Goal: Communication & Community: Answer question/provide support

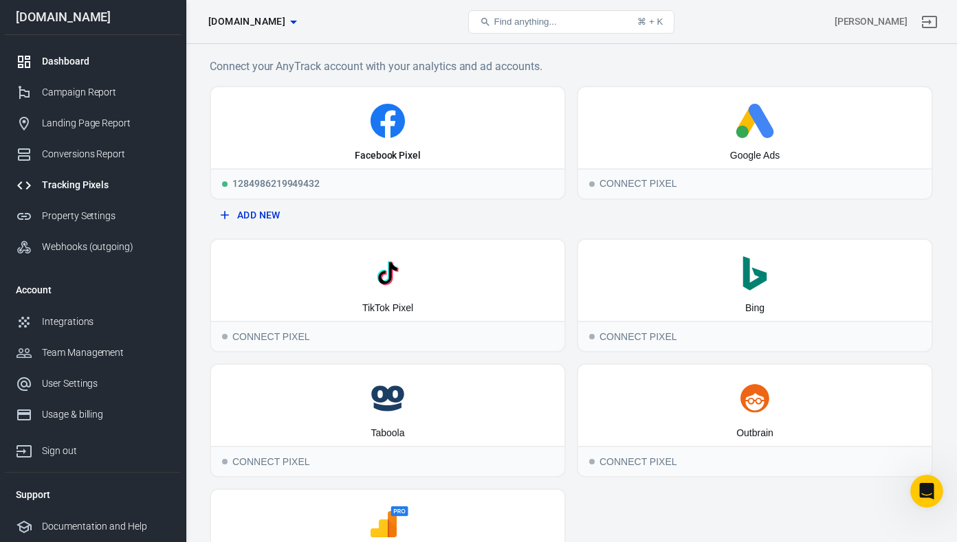
click at [63, 55] on div "Dashboard" at bounding box center [106, 61] width 128 height 14
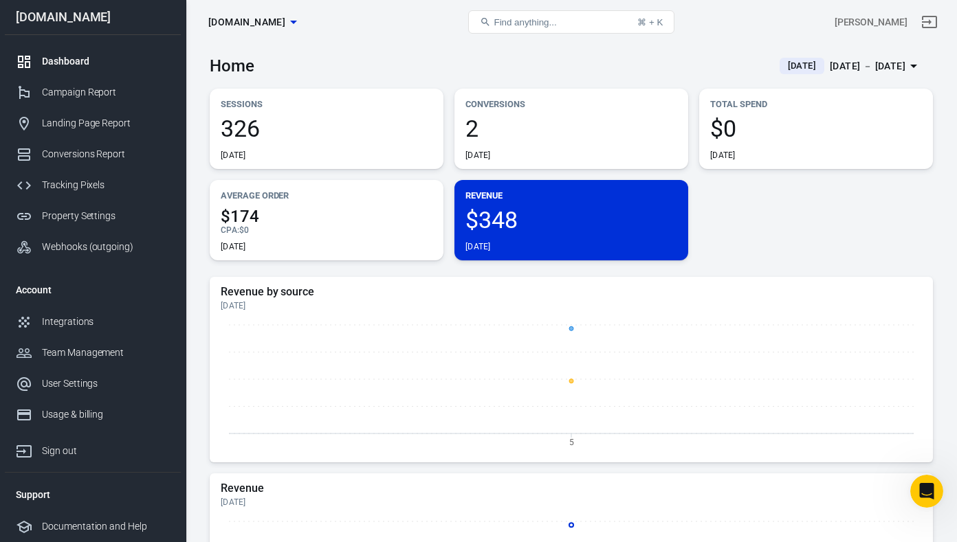
click at [495, 130] on span "2" at bounding box center [571, 128] width 212 height 23
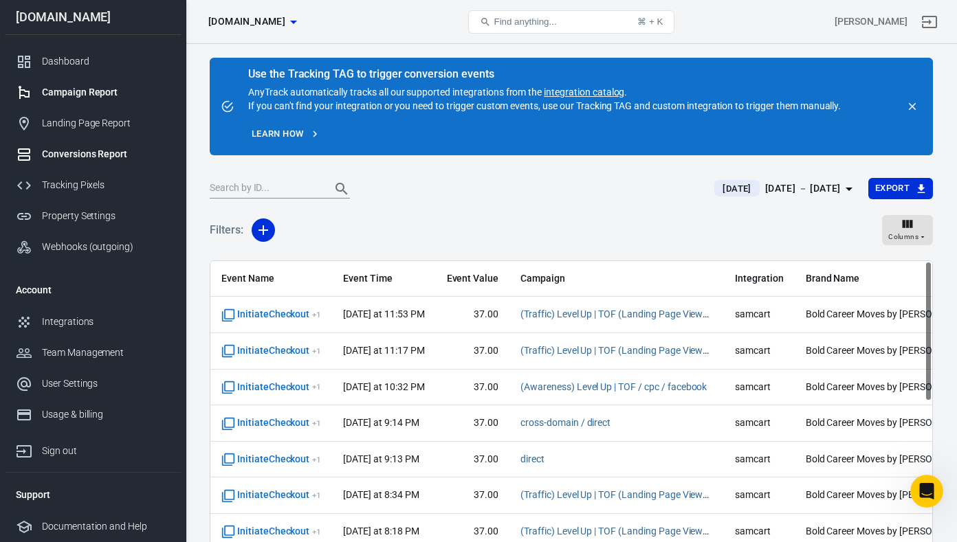
click at [75, 95] on div "Campaign Report" at bounding box center [106, 92] width 128 height 14
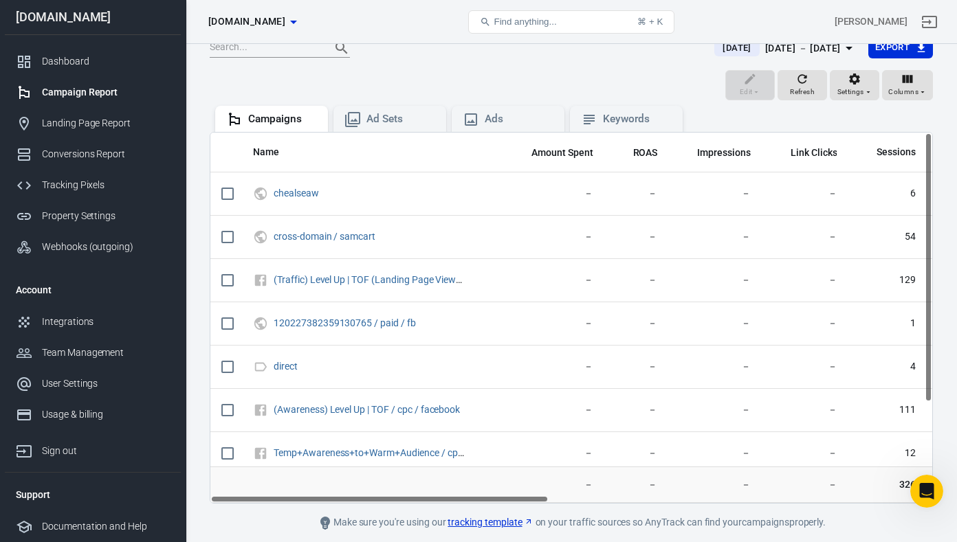
scroll to position [117, 0]
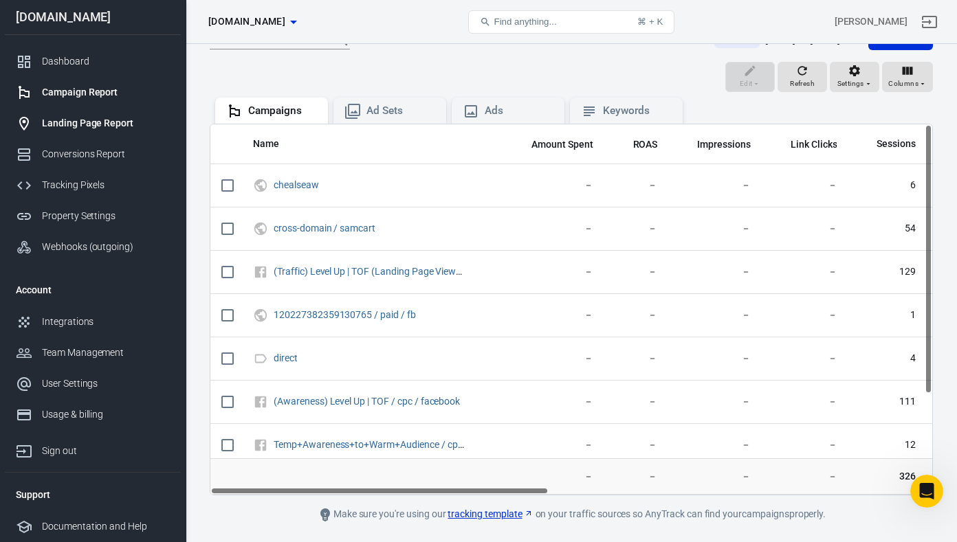
click at [71, 124] on div "Landing Page Report" at bounding box center [106, 123] width 128 height 14
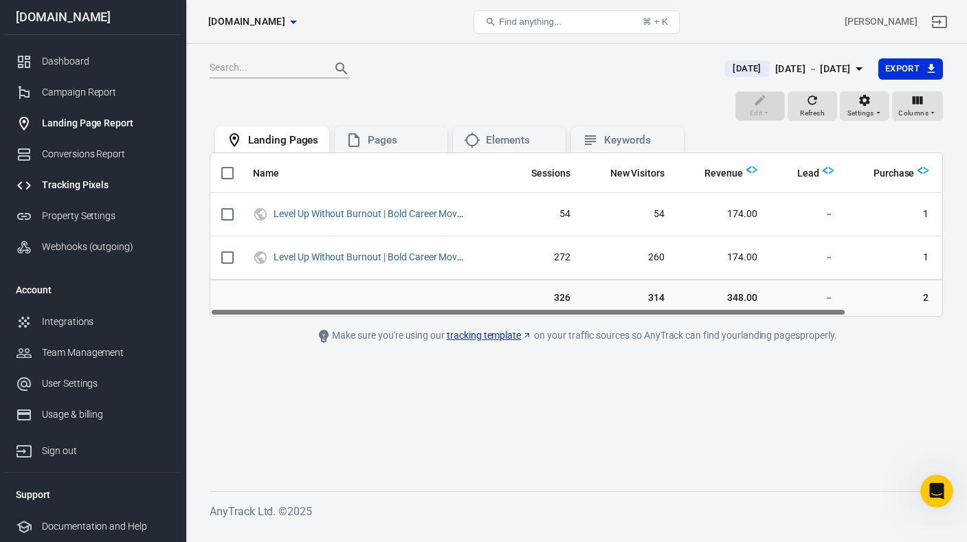
click at [74, 186] on div "Tracking Pixels" at bounding box center [106, 185] width 128 height 14
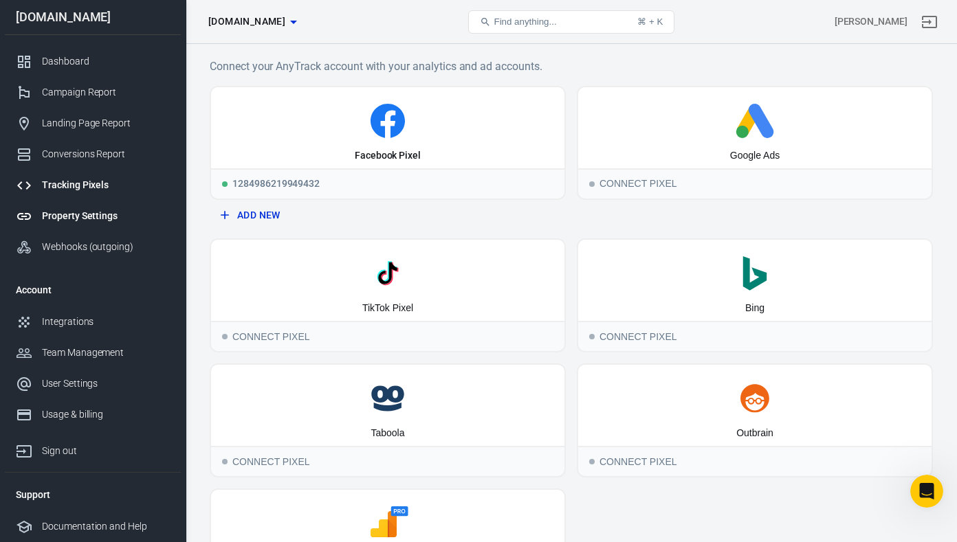
click at [89, 216] on div "Property Settings" at bounding box center [106, 216] width 128 height 14
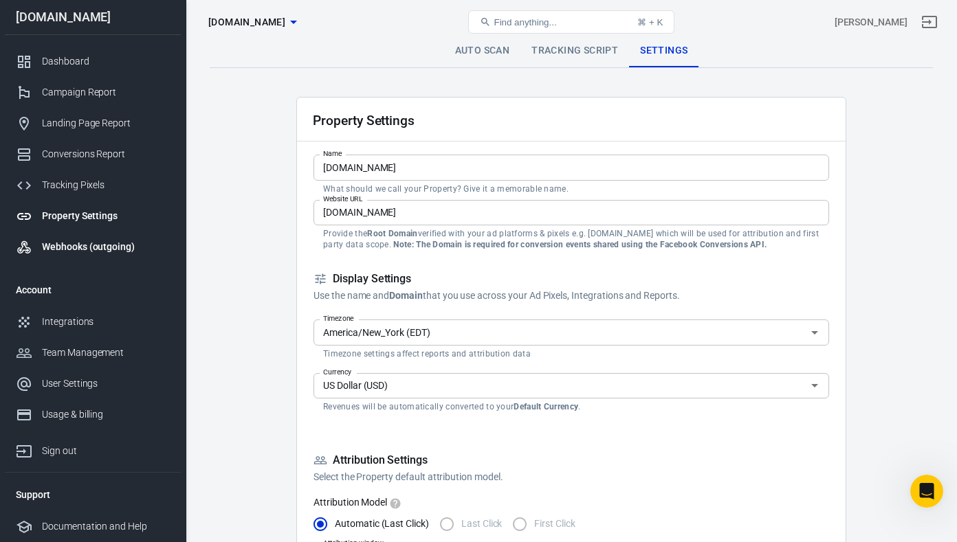
click at [86, 247] on div "Webhooks (outgoing)" at bounding box center [106, 247] width 128 height 14
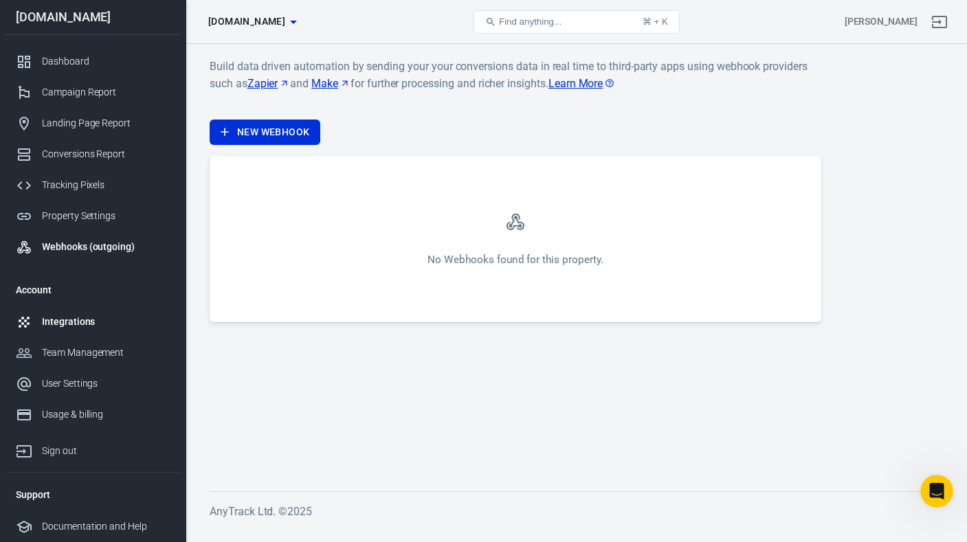
click at [69, 322] on div "Integrations" at bounding box center [106, 322] width 128 height 14
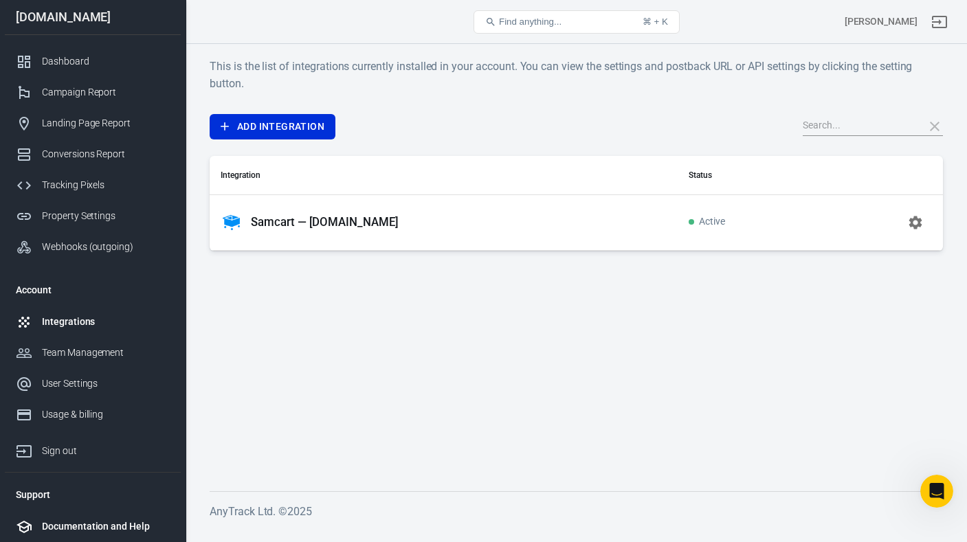
click at [106, 528] on div "Documentation and Help" at bounding box center [106, 527] width 128 height 14
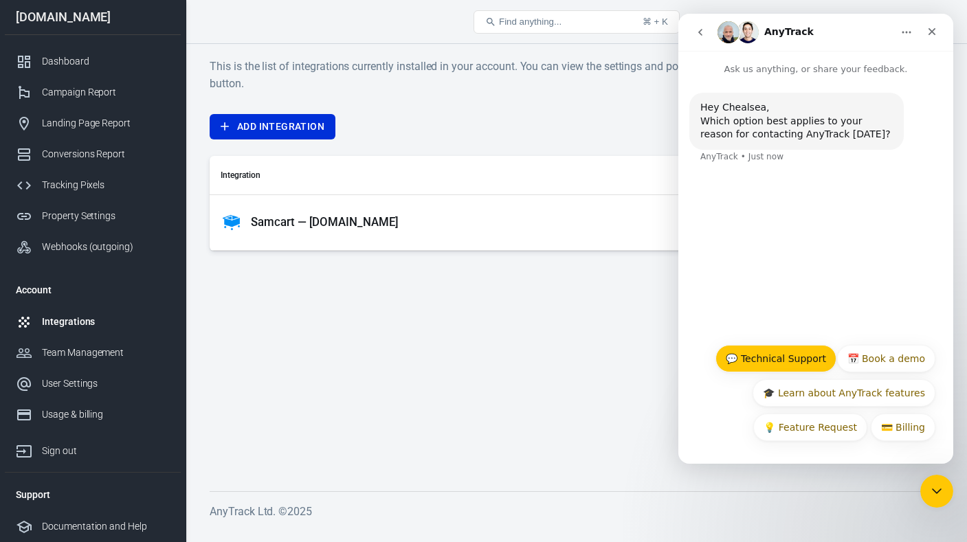
click at [797, 362] on button "💬 Technical Support" at bounding box center [776, 358] width 121 height 27
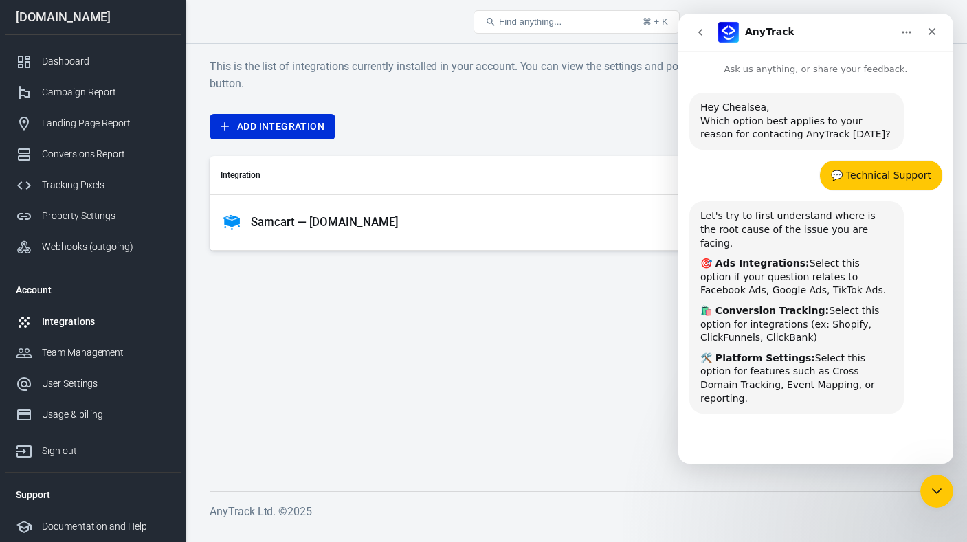
scroll to position [67, 0]
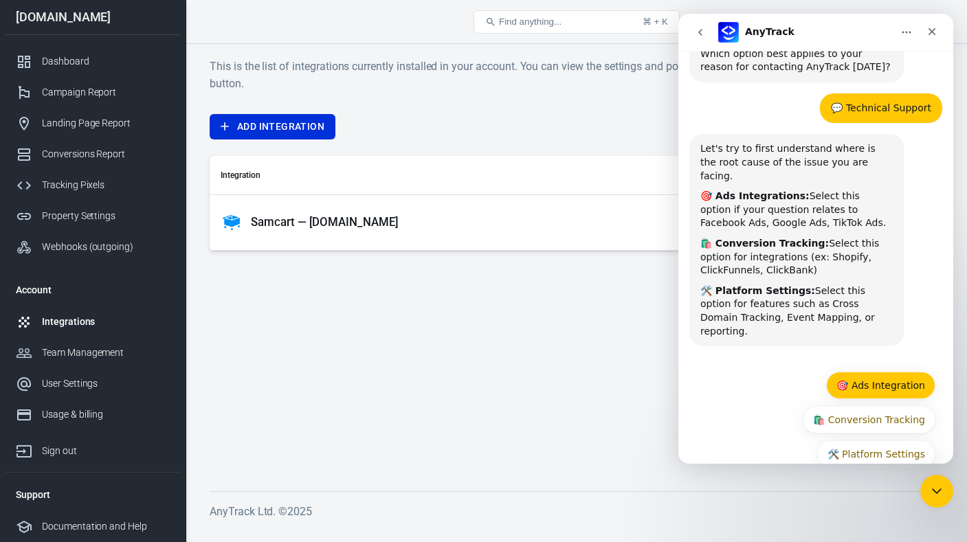
click at [848, 372] on button "🎯 Ads Integration" at bounding box center [880, 385] width 109 height 27
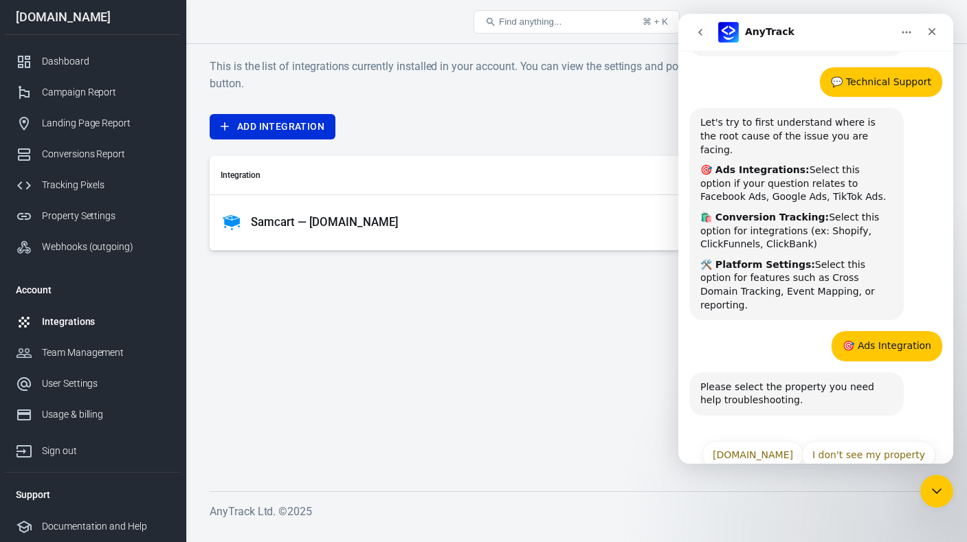
scroll to position [95, 0]
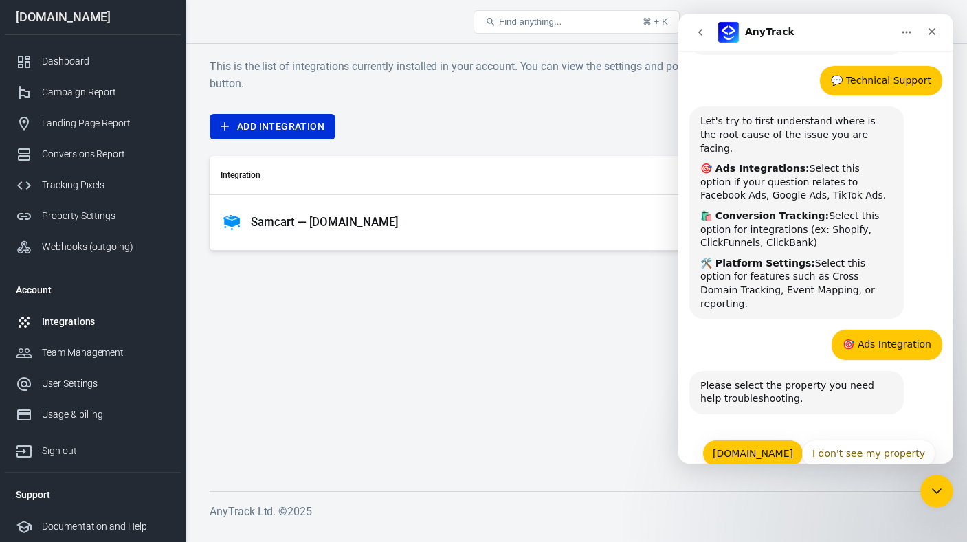
click at [758, 440] on button "[DOMAIN_NAME]" at bounding box center [752, 453] width 101 height 27
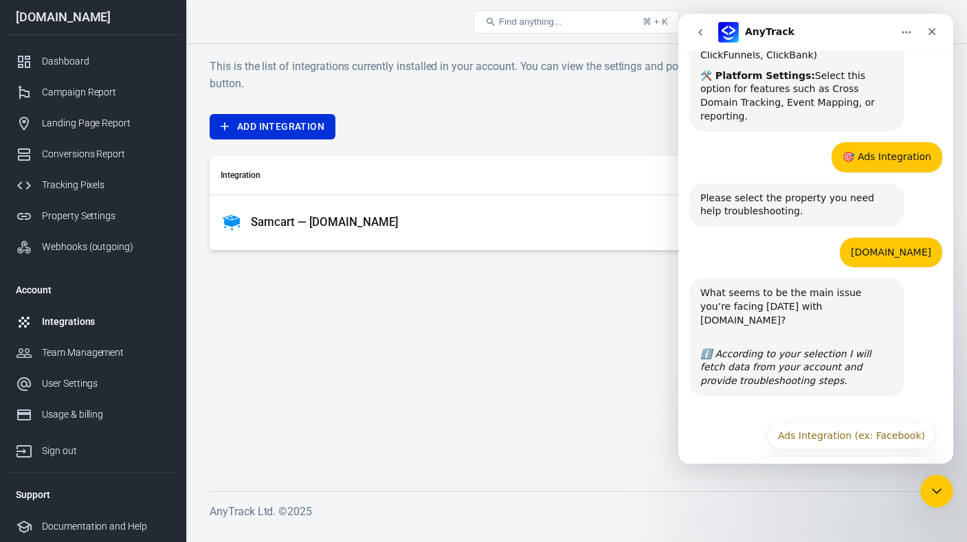
scroll to position [285, 0]
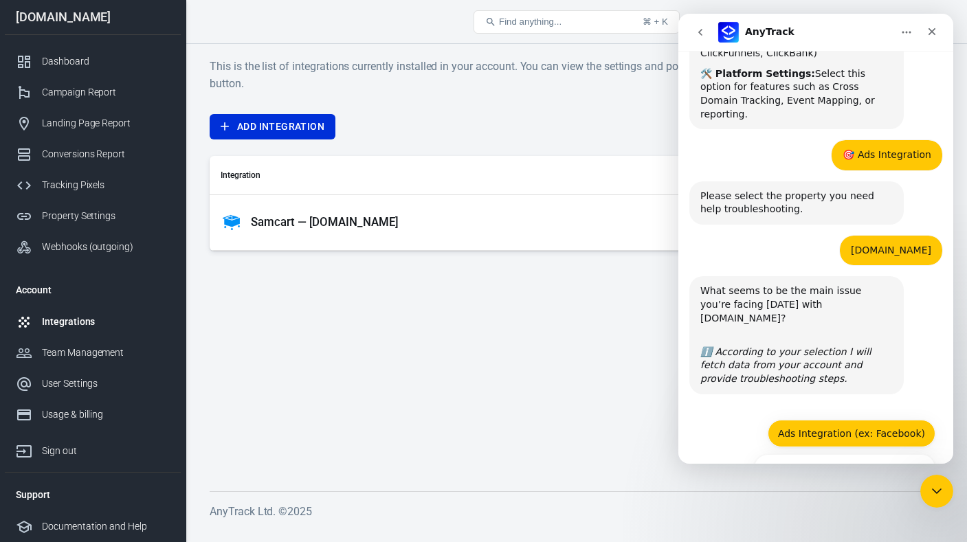
click at [825, 420] on button "Ads Integration (ex: Facebook)" at bounding box center [852, 433] width 168 height 27
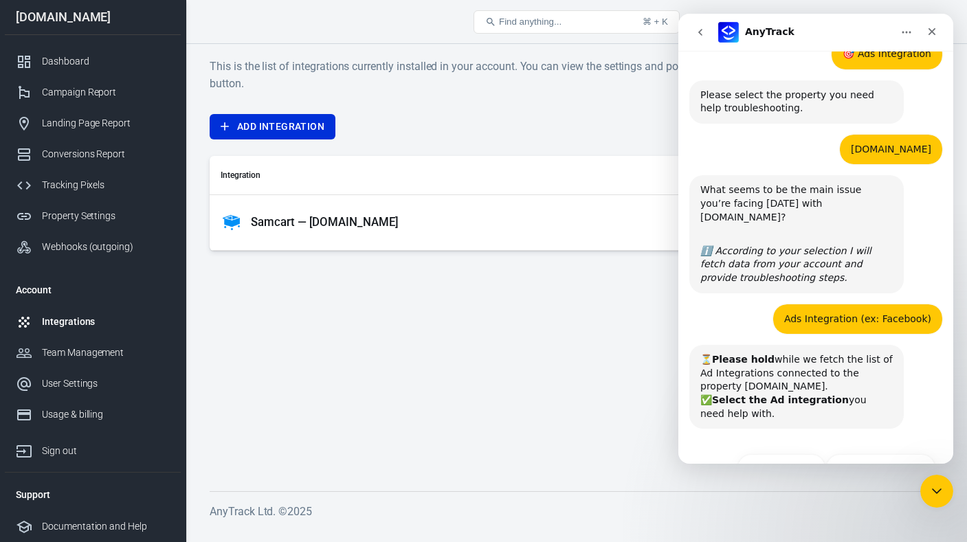
scroll to position [387, 0]
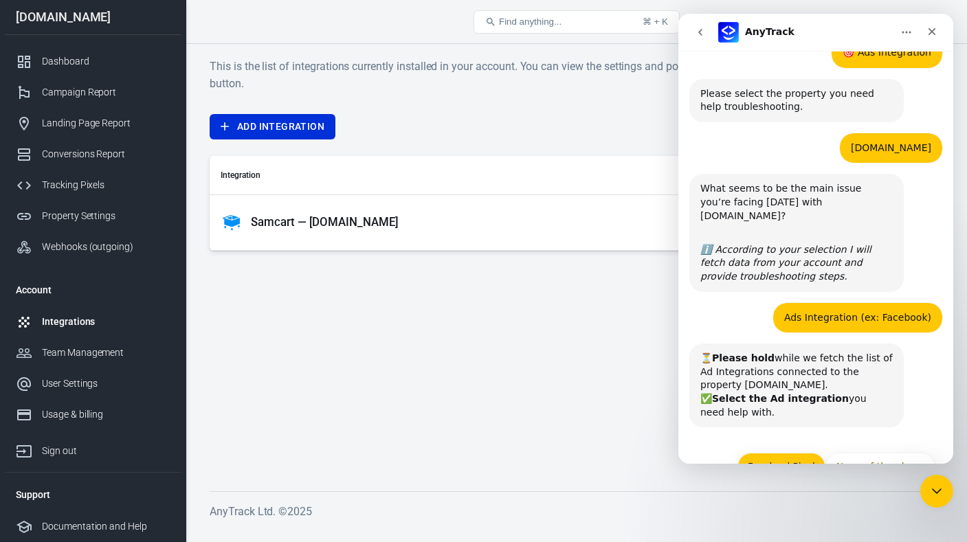
click at [770, 453] on button "FacebookPixel" at bounding box center [782, 466] width 88 height 27
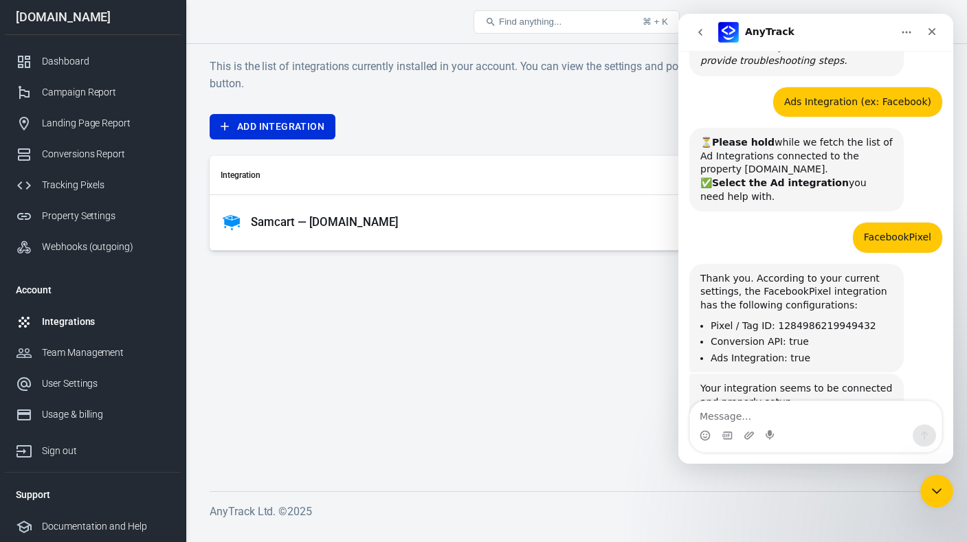
scroll to position [652, 0]
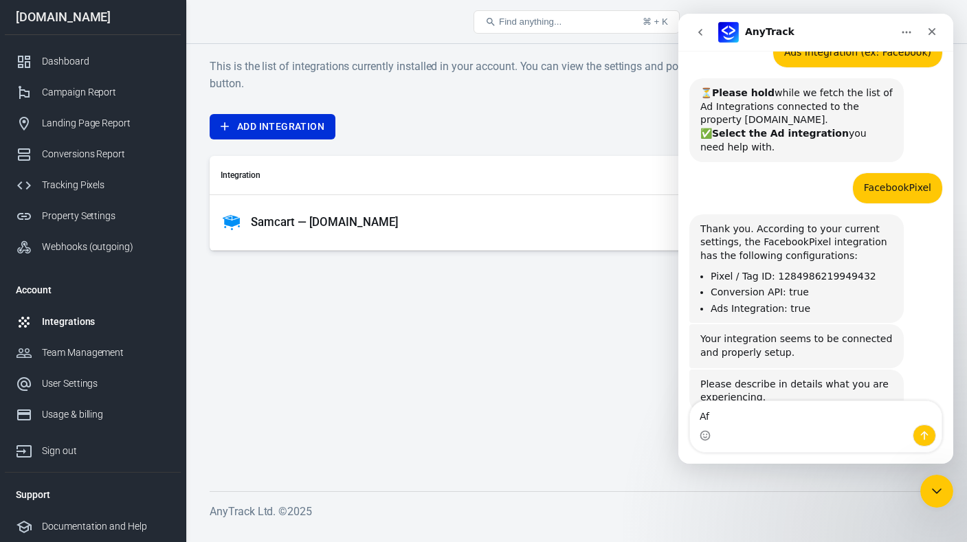
type textarea "A"
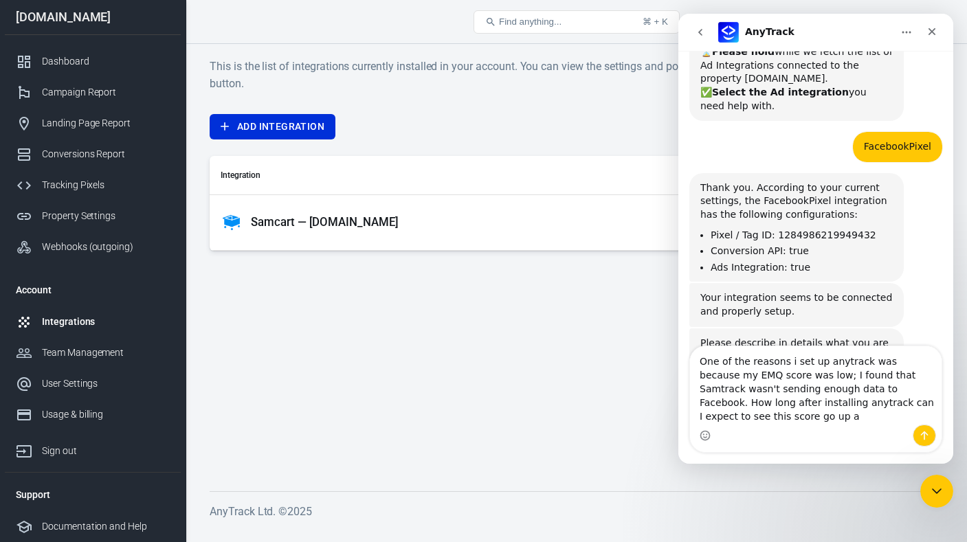
scroll to position [707, 0]
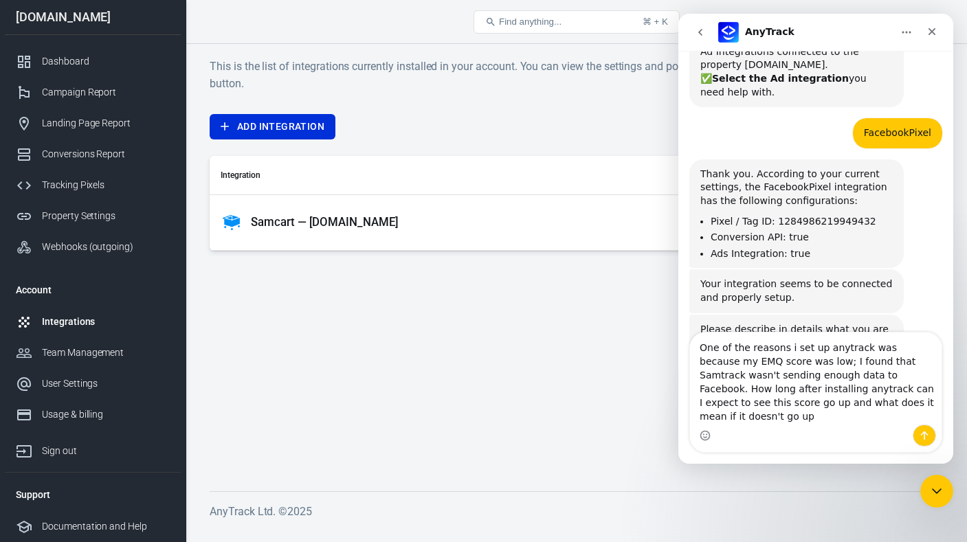
type textarea "One of the reasons i set up anytrack was because my EMQ score was low; I found …"
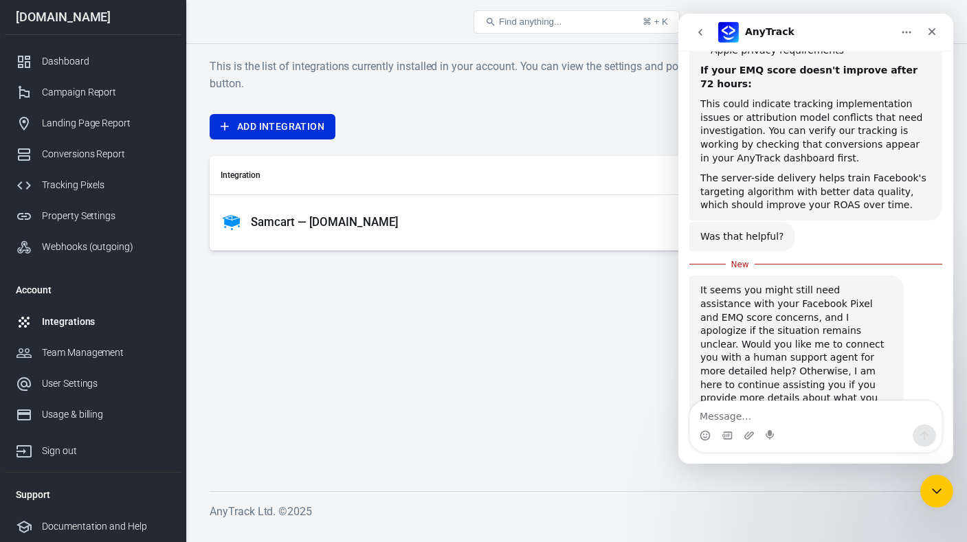
scroll to position [1302, 0]
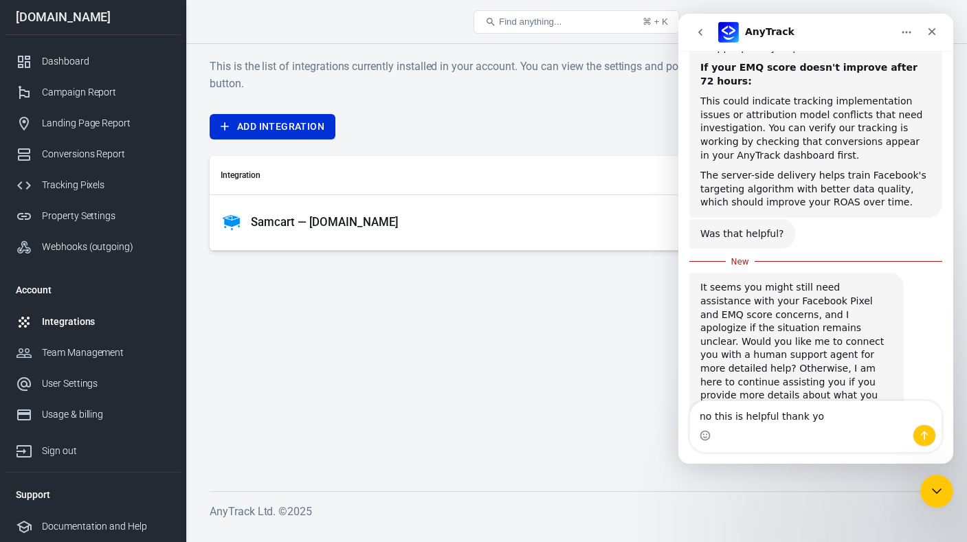
type textarea "no this is helpful thank you"
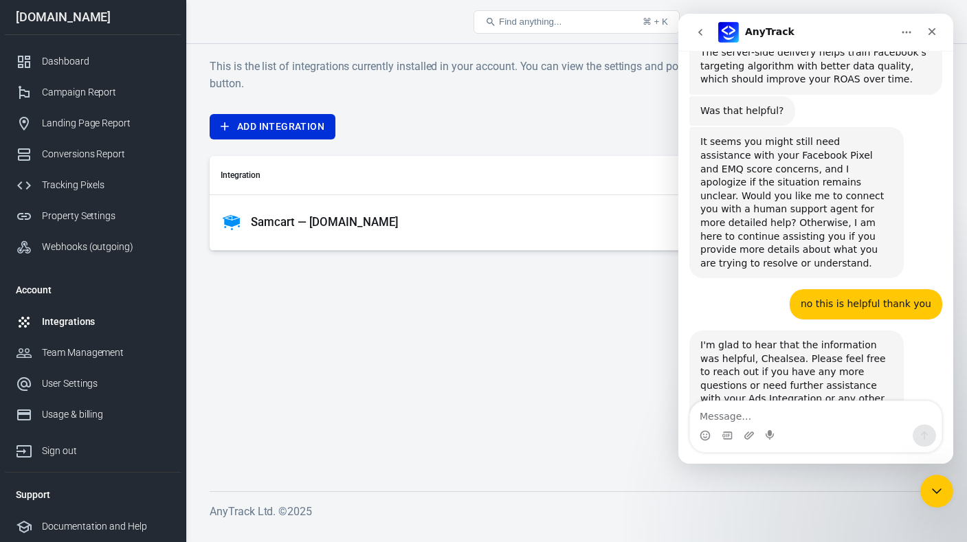
scroll to position [1428, 0]
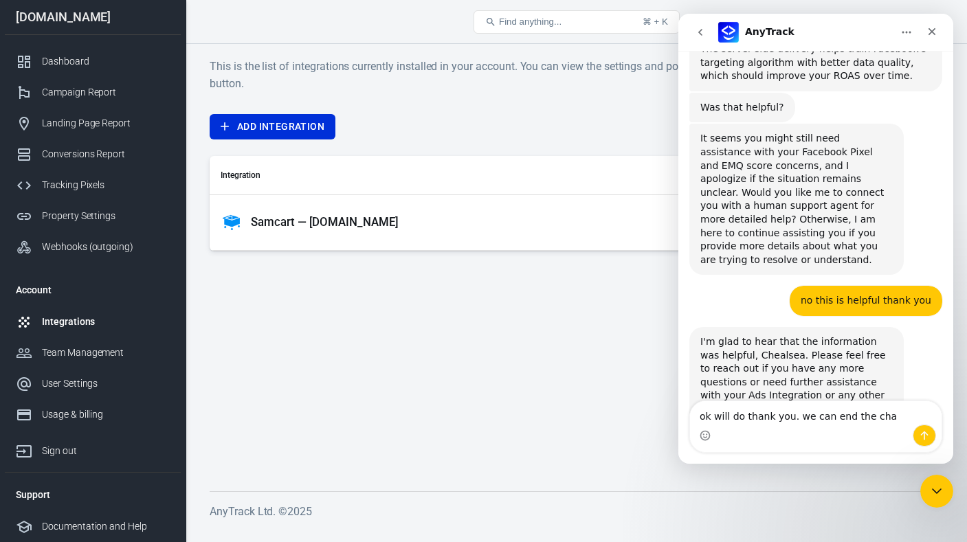
type textarea "ok will do thank you. we can end the chat"
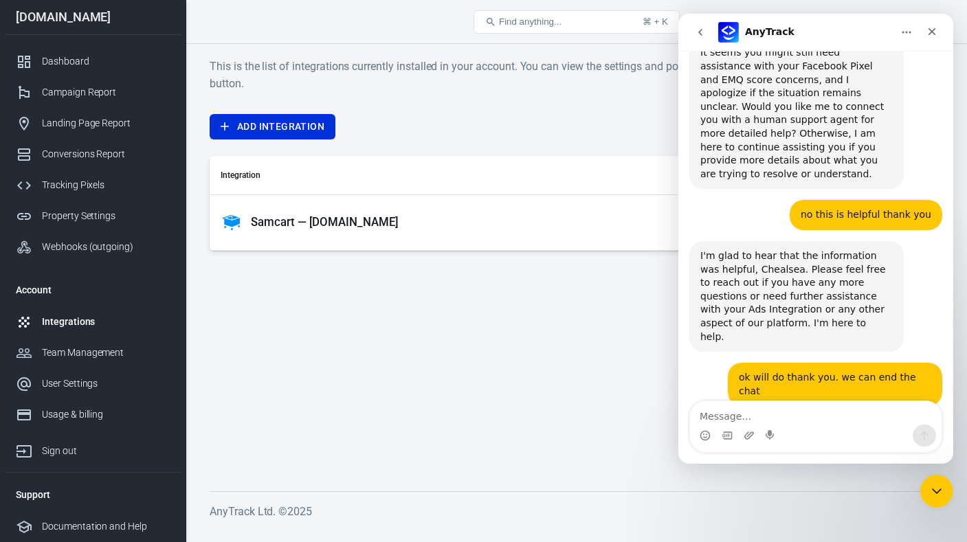
scroll to position [1537, 0]
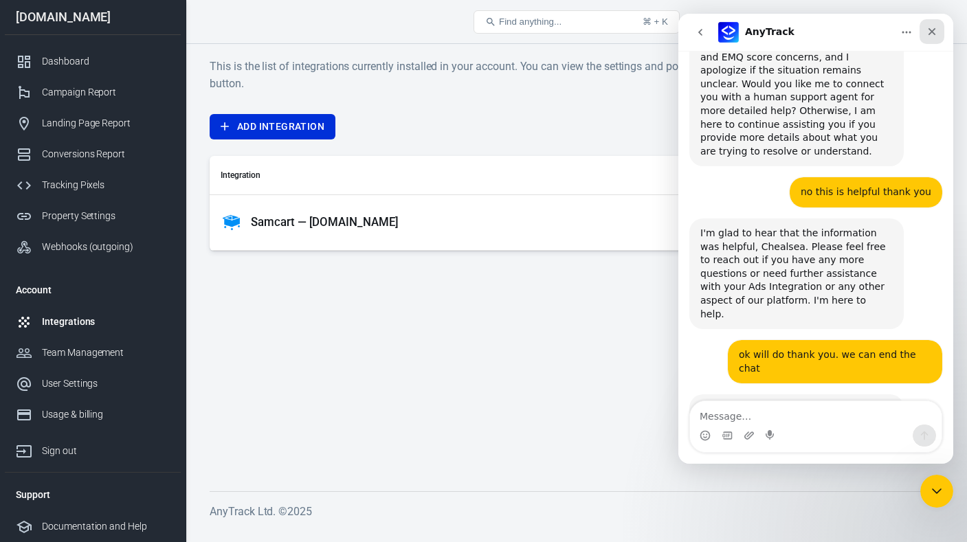
click at [935, 38] on div "Close" at bounding box center [932, 31] width 25 height 25
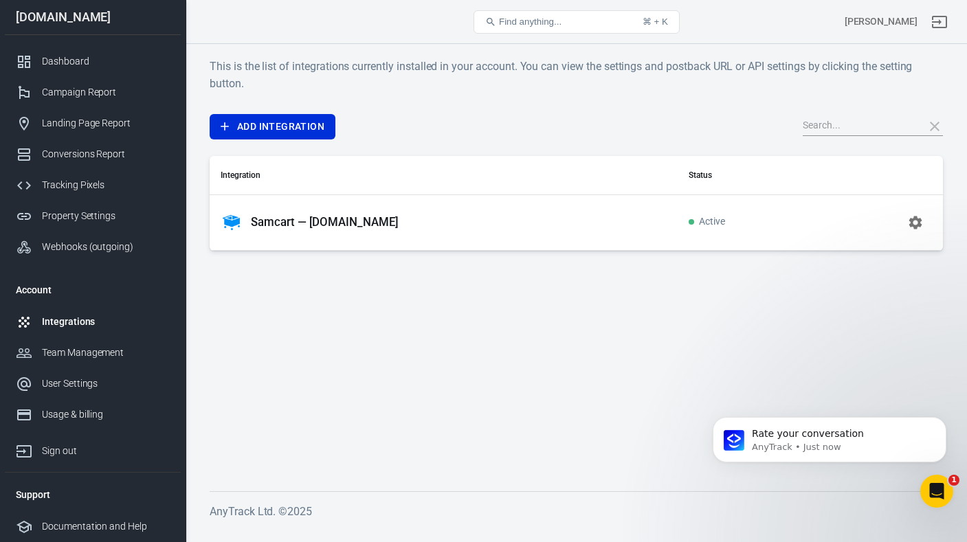
scroll to position [1651, 0]
click at [898, 447] on p "AnyTrack • Just now" at bounding box center [840, 447] width 177 height 12
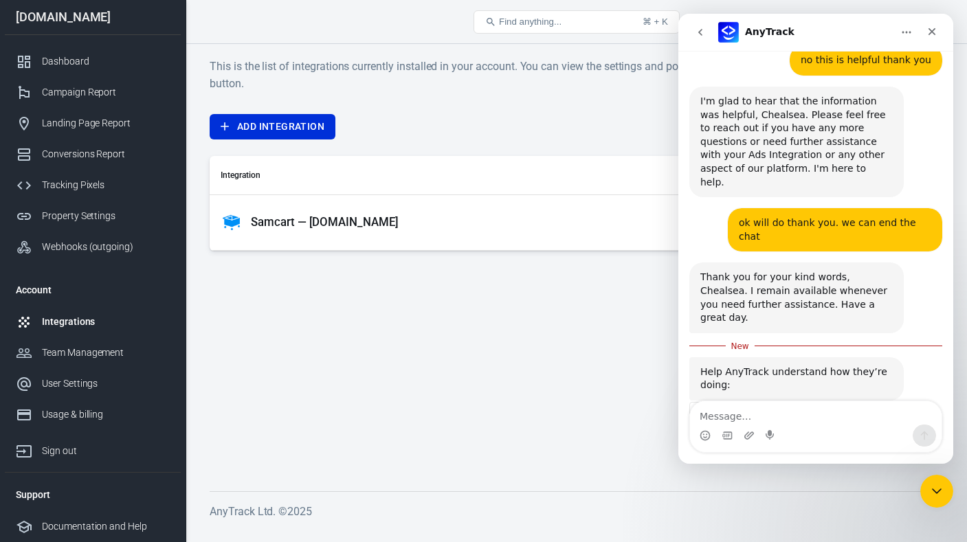
scroll to position [1674, 0]
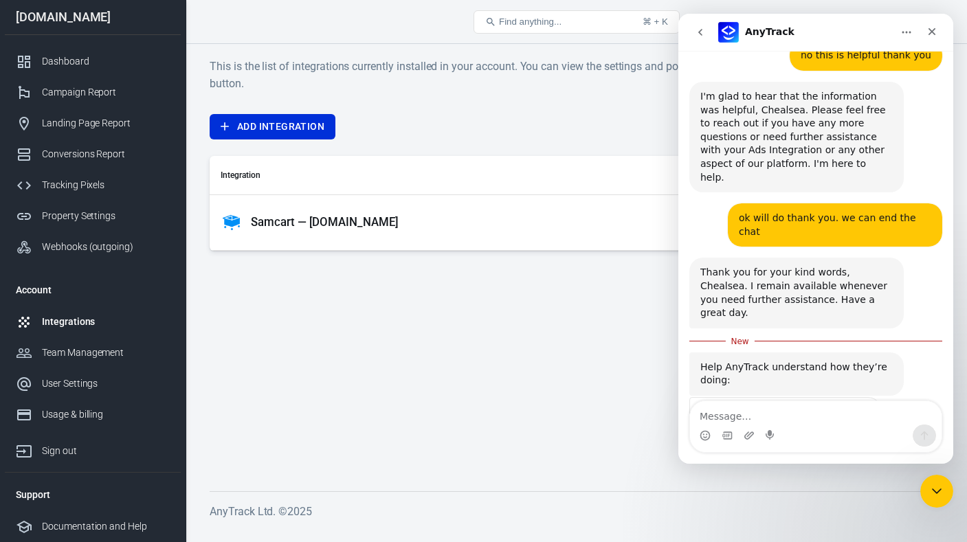
click at [850, 435] on span "Amazing" at bounding box center [850, 447] width 25 height 25
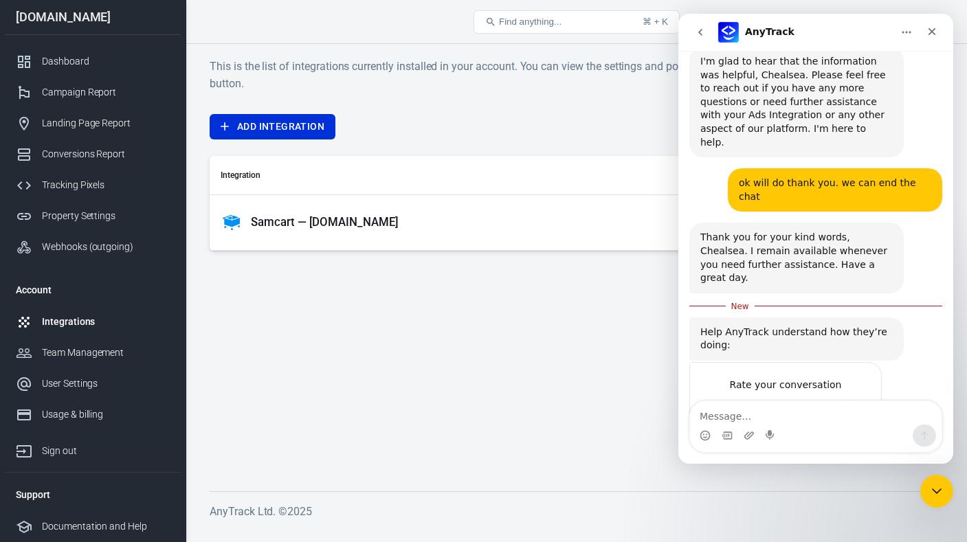
scroll to position [1711, 0]
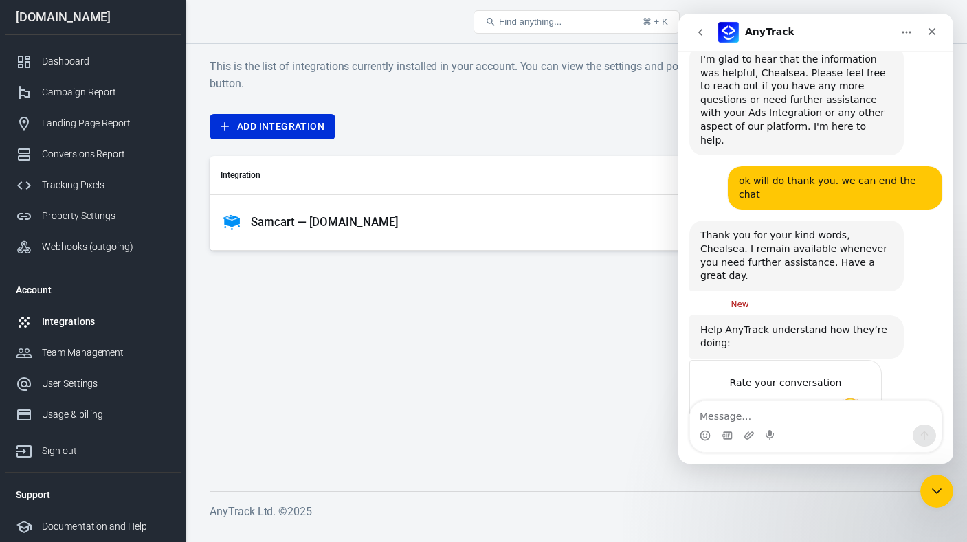
type textarea "Impressive chat bot!"
click at [853, 446] on div "Submit" at bounding box center [856, 459] width 27 height 27
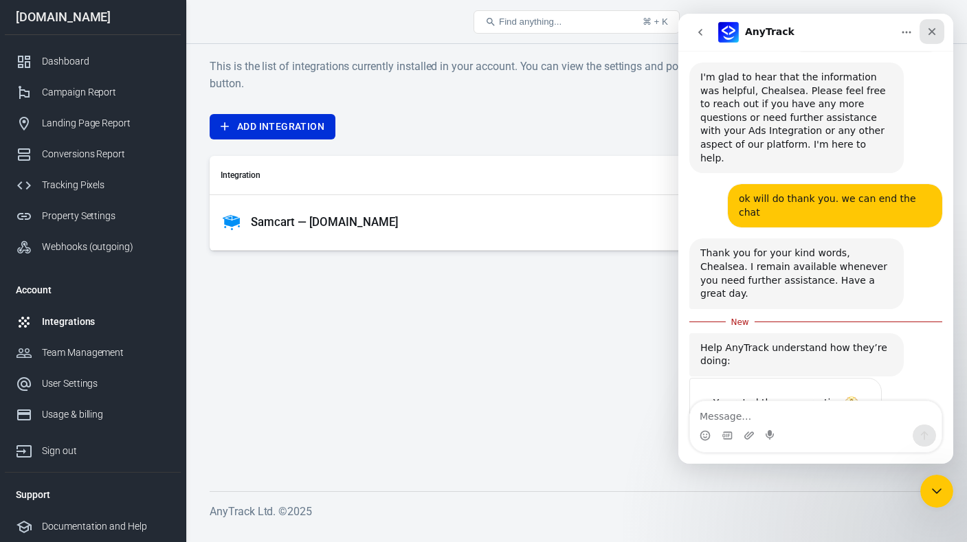
click at [932, 39] on div "Close" at bounding box center [932, 31] width 25 height 25
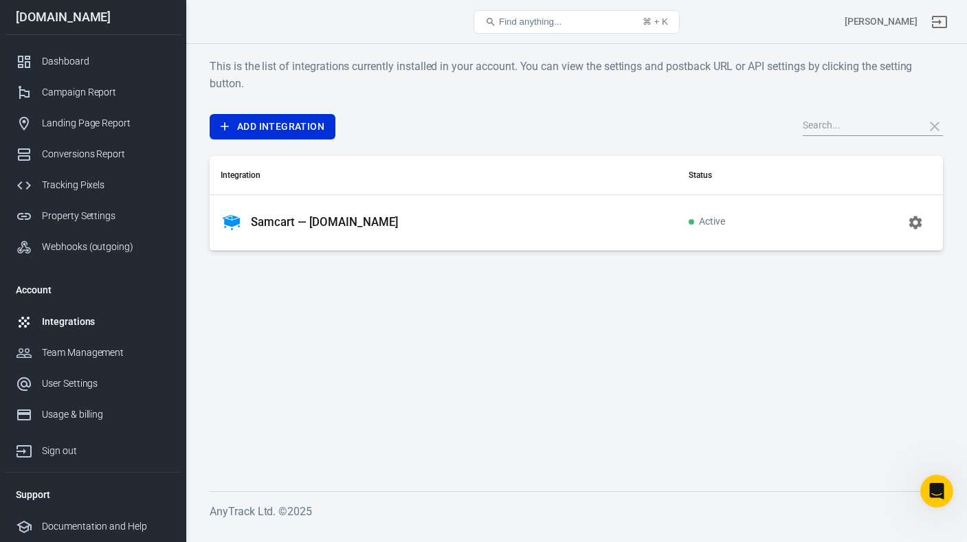
scroll to position [2013, 0]
click at [942, 496] on div "Open Intercom Messenger" at bounding box center [934, 489] width 45 height 45
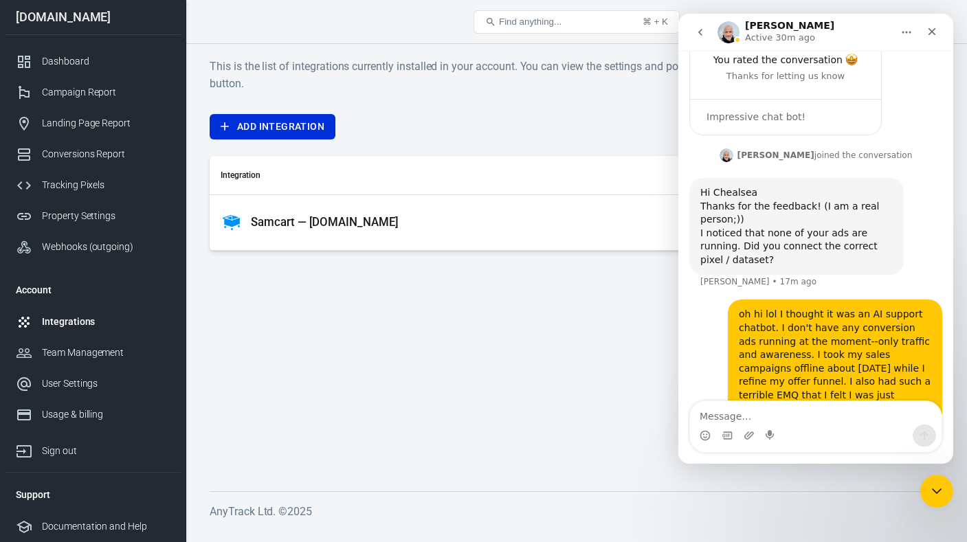
scroll to position [2023, 0]
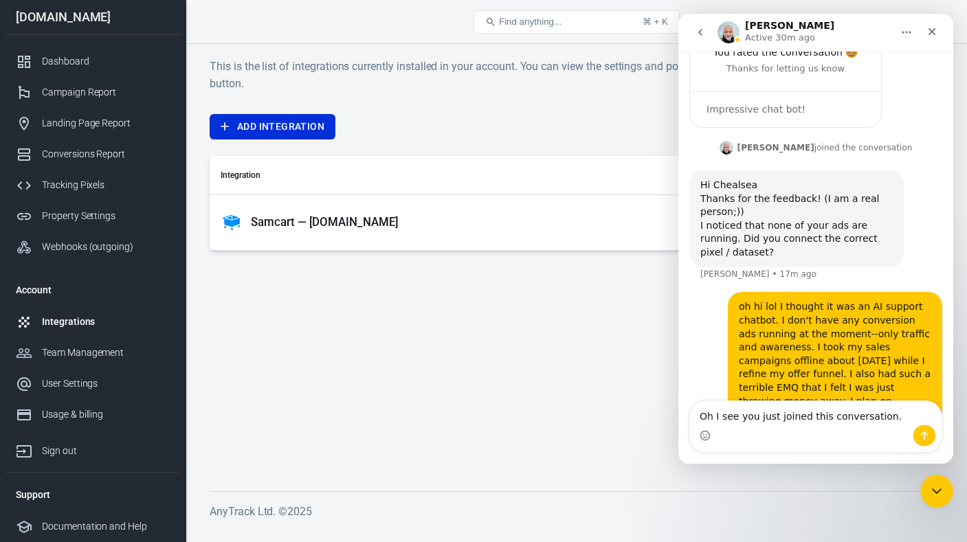
drag, startPoint x: 739, startPoint y: 415, endPoint x: 753, endPoint y: 415, distance: 14.4
click at [739, 415] on textarea "Oh I see you just joined this conversation." at bounding box center [816, 412] width 252 height 23
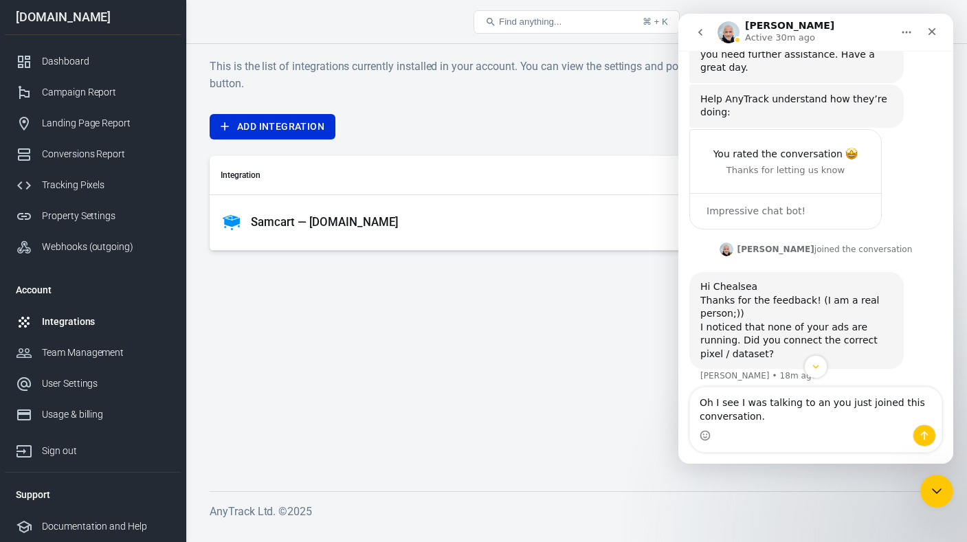
scroll to position [2037, 0]
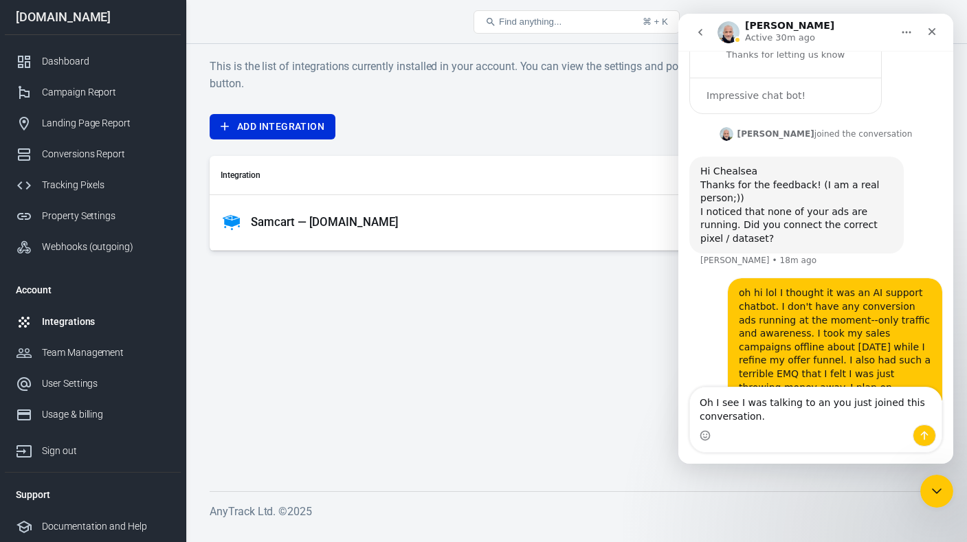
click at [738, 403] on textarea "Oh I see I was talking to an you just joined this conversation." at bounding box center [816, 406] width 252 height 37
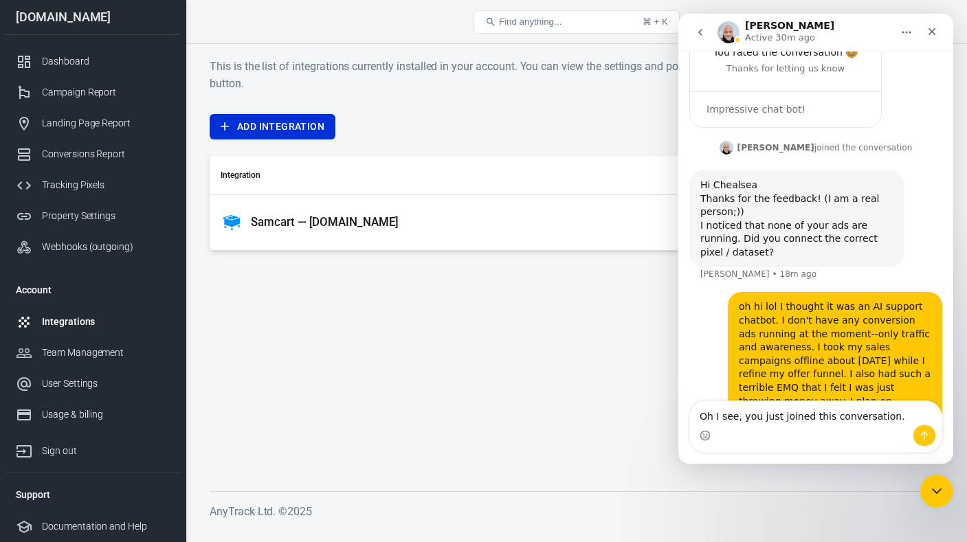
click at [884, 418] on textarea "Oh I see, you just joined this conversation." at bounding box center [816, 412] width 252 height 23
click at [700, 417] on textarea "Oh I see, you just joined this conversation." at bounding box center [816, 412] width 252 height 23
type textarea "Oh I see now, you joined the conversation :-)"
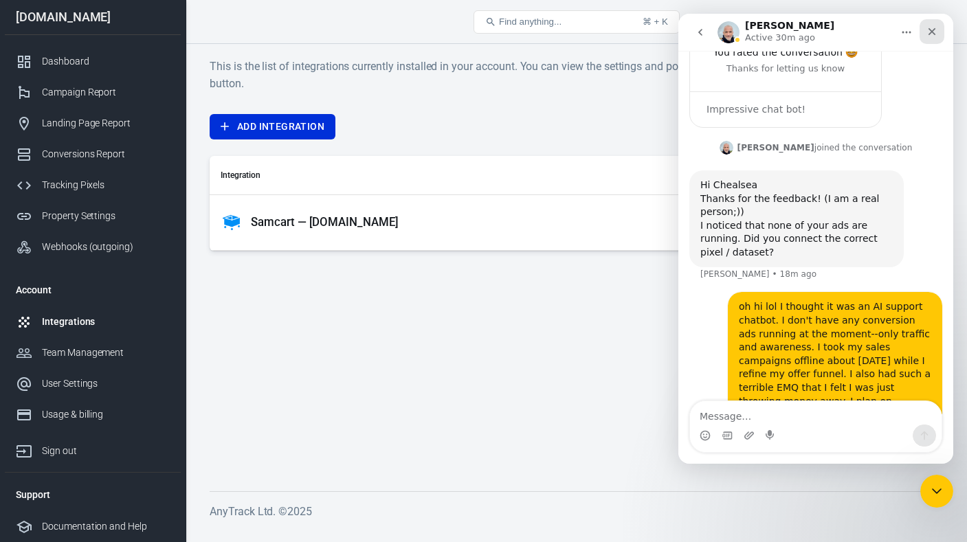
click at [938, 35] on div "Close" at bounding box center [932, 31] width 25 height 25
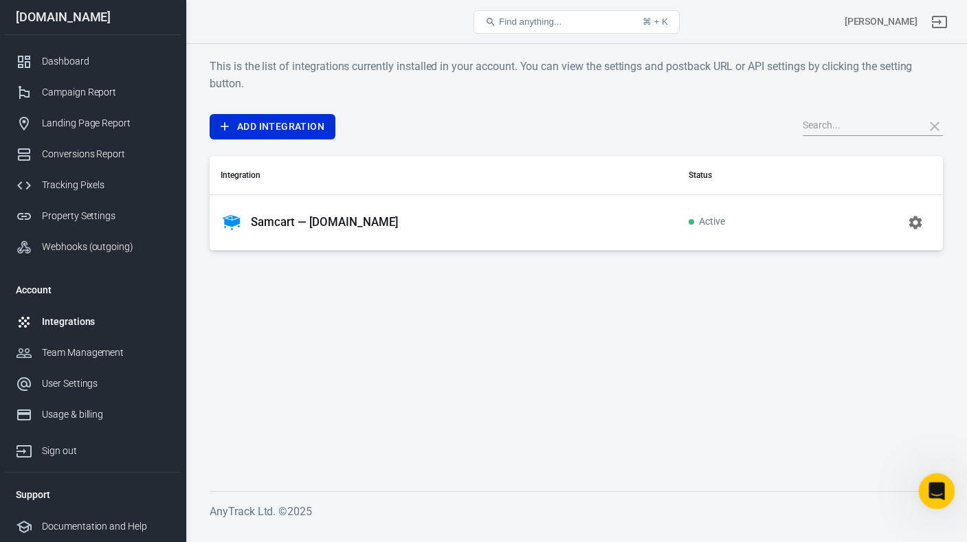
click at [936, 488] on icon "Open Intercom Messenger" at bounding box center [935, 489] width 10 height 11
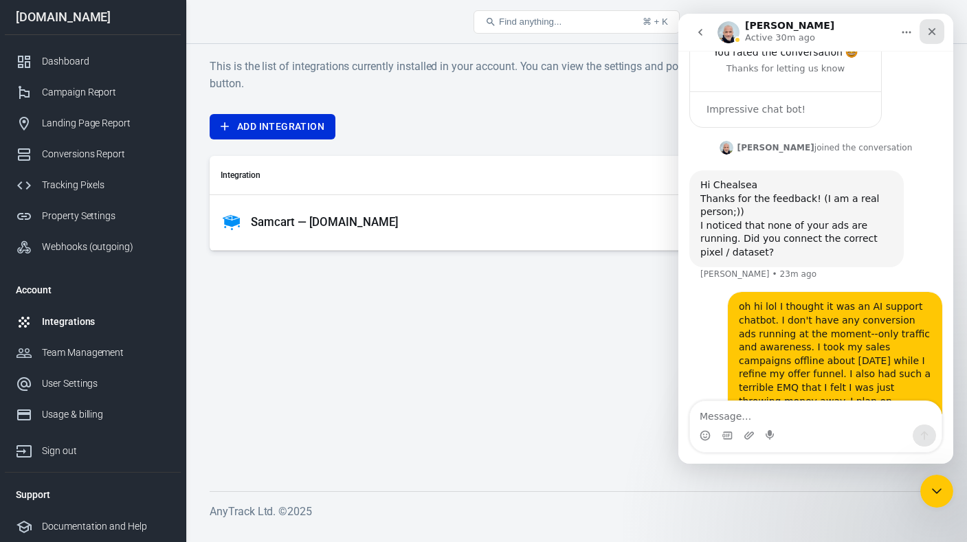
click at [932, 36] on icon "Close" at bounding box center [932, 31] width 11 height 11
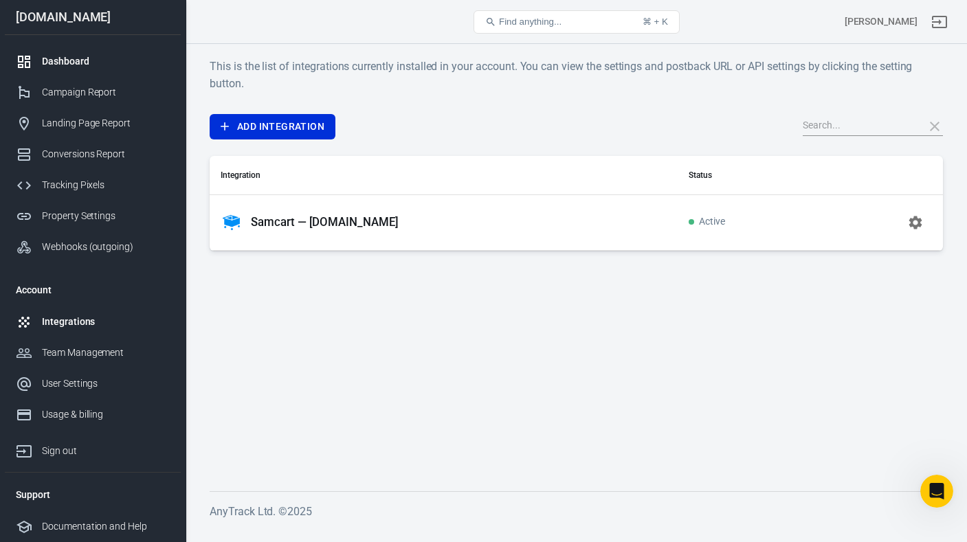
click at [75, 52] on link "Dashboard" at bounding box center [93, 61] width 176 height 31
